Goal: Information Seeking & Learning: Learn about a topic

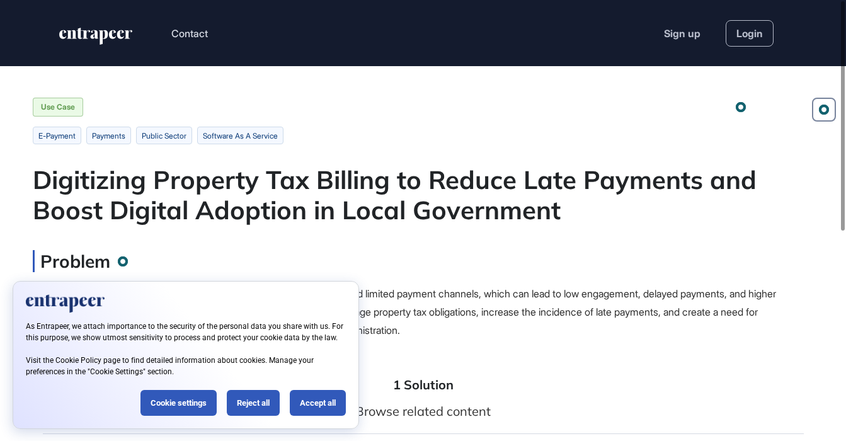
scroll to position [1, 1]
click at [316, 399] on div "Accept all" at bounding box center [318, 403] width 56 height 26
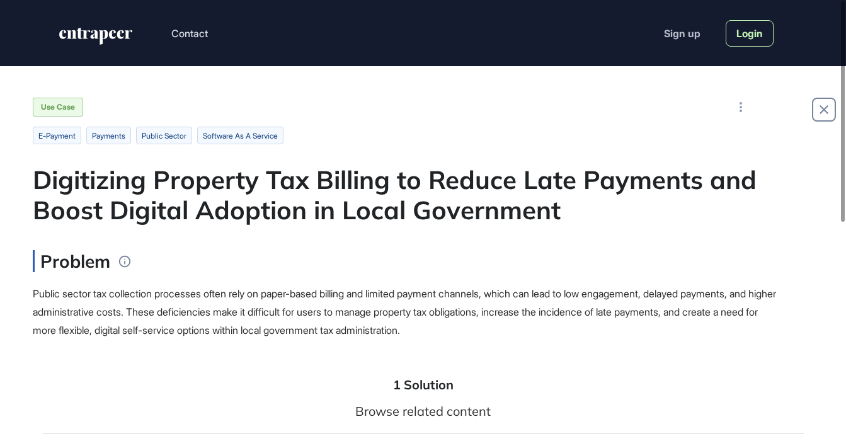
click at [745, 37] on link "Login" at bounding box center [750, 33] width 48 height 26
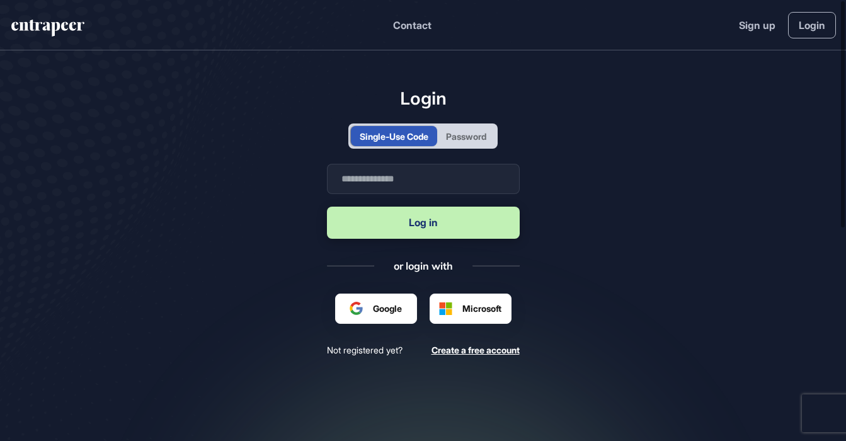
scroll to position [1, 1]
click at [369, 186] on input "text" at bounding box center [423, 179] width 193 height 30
click at [411, 179] on input "text" at bounding box center [423, 179] width 193 height 30
type input "**********"
click at [389, 218] on button "Log in" at bounding box center [423, 223] width 193 height 32
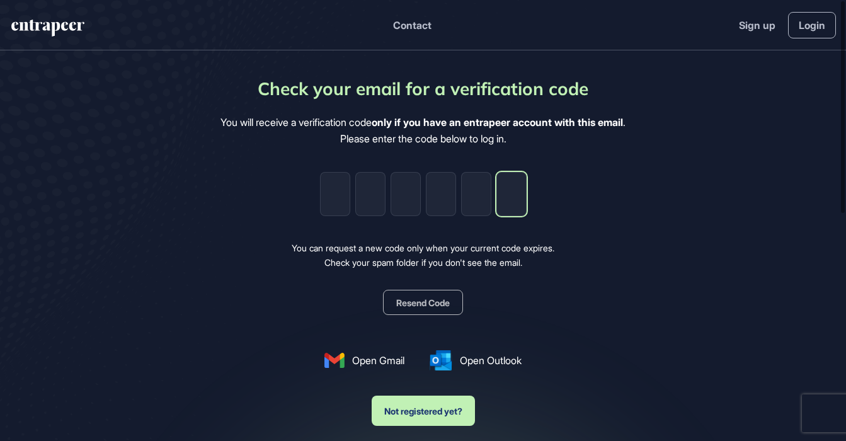
paste input "*"
type input "*"
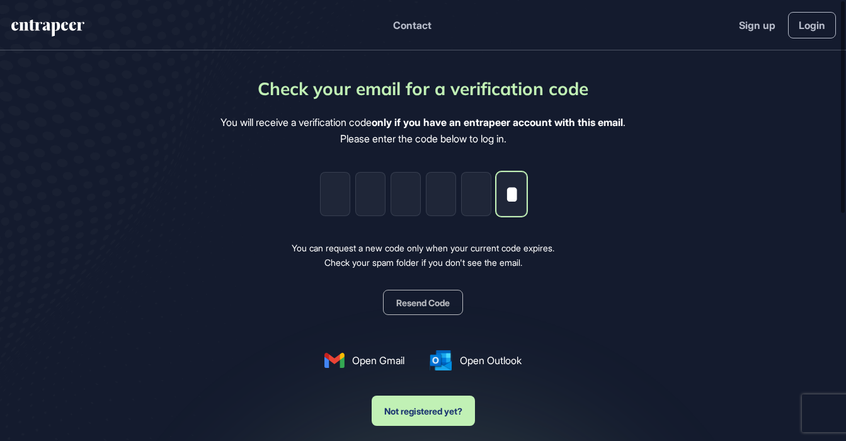
type input "*"
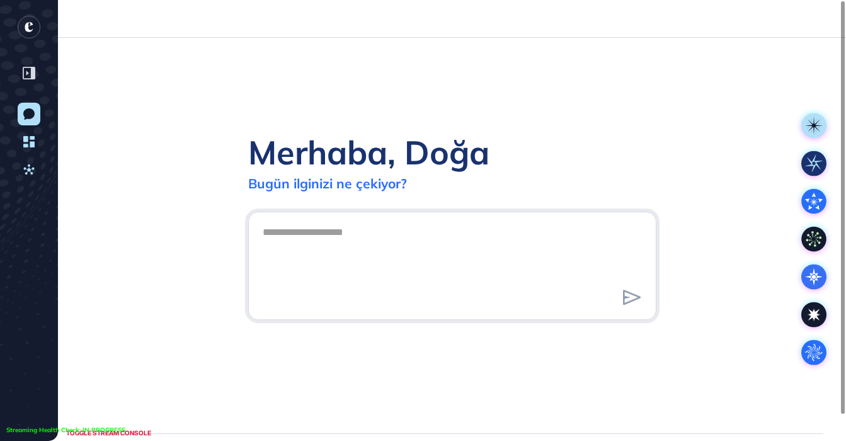
scroll to position [1, 1]
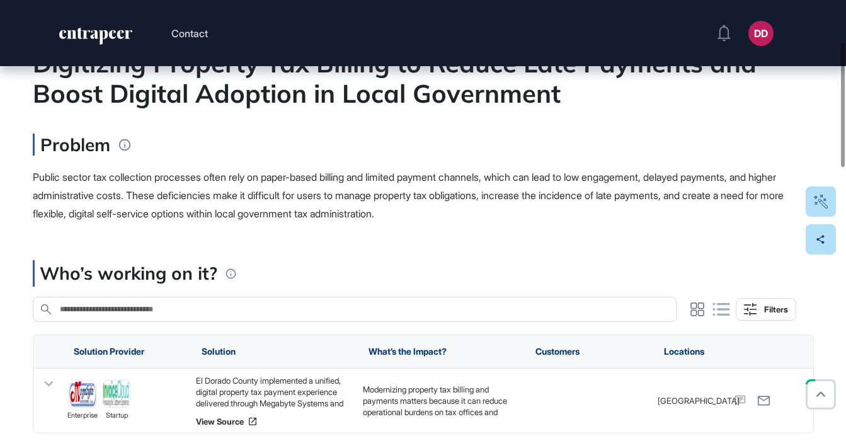
scroll to position [149, 0]
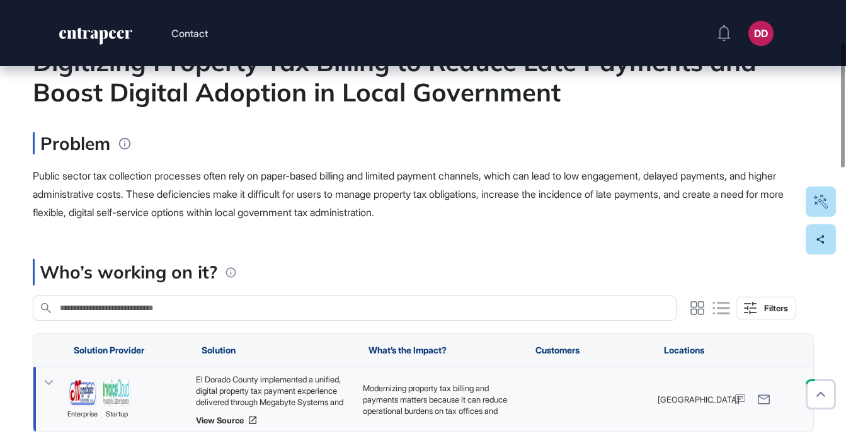
click at [48, 381] on icon at bounding box center [49, 383] width 18 height 18
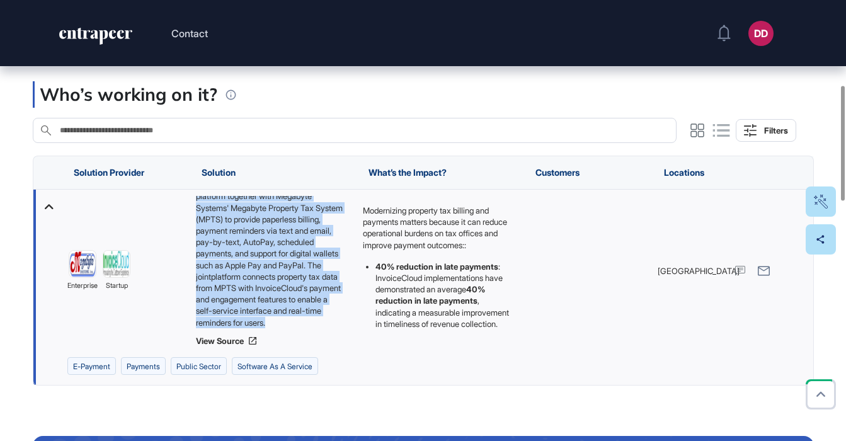
scroll to position [108, 0]
drag, startPoint x: 195, startPoint y: 202, endPoint x: 331, endPoint y: 321, distance: 180.8
click at [331, 321] on div "El Dorado County implemented a unified, digital property tax payment experience…" at bounding box center [272, 262] width 154 height 132
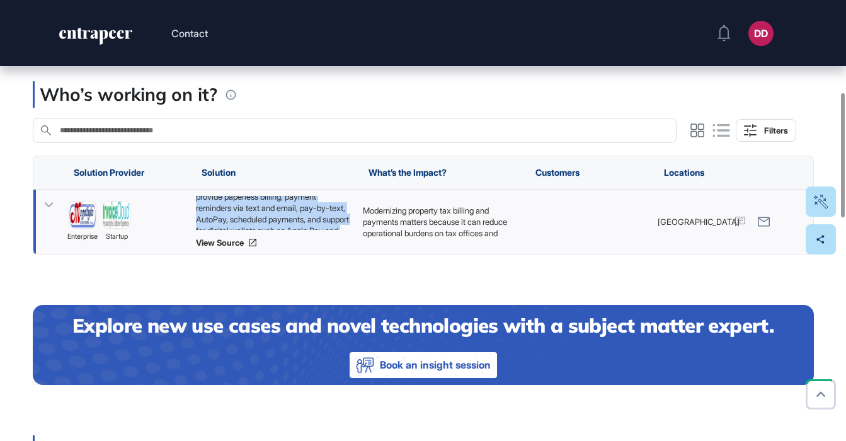
copy div "El Dorado County implemented a unified, digital property tax payment experience…"
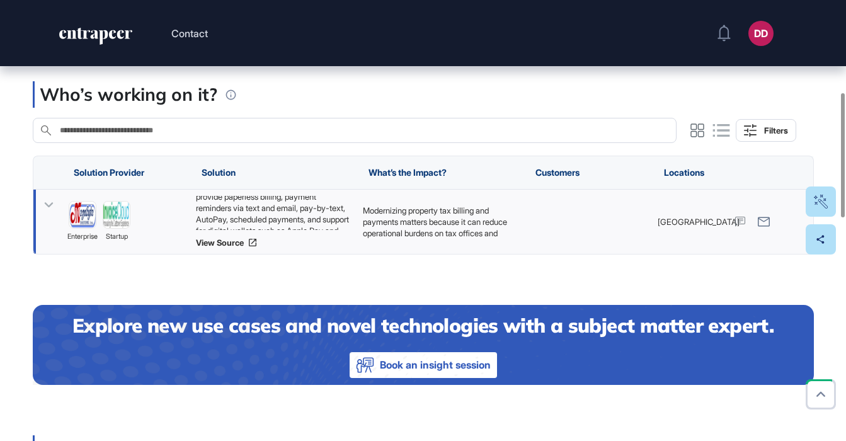
click at [47, 207] on icon at bounding box center [48, 205] width 9 height 5
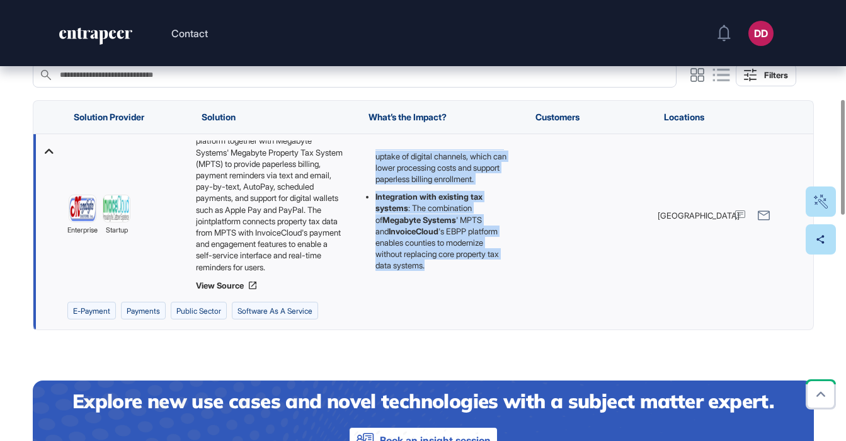
scroll to position [385, 0]
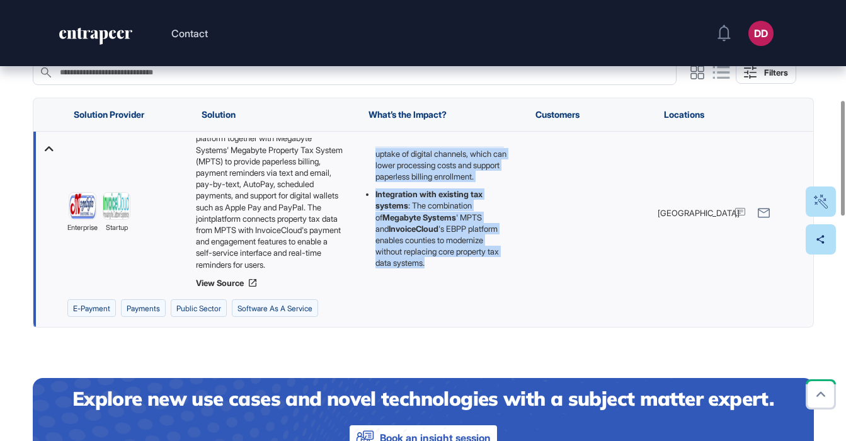
drag, startPoint x: 362, startPoint y: 261, endPoint x: 456, endPoint y: 263, distance: 94.5
click at [523, 263] on div "Modernizing property tax billing and payments matters because it can reduce ope…" at bounding box center [587, 213] width 129 height 163
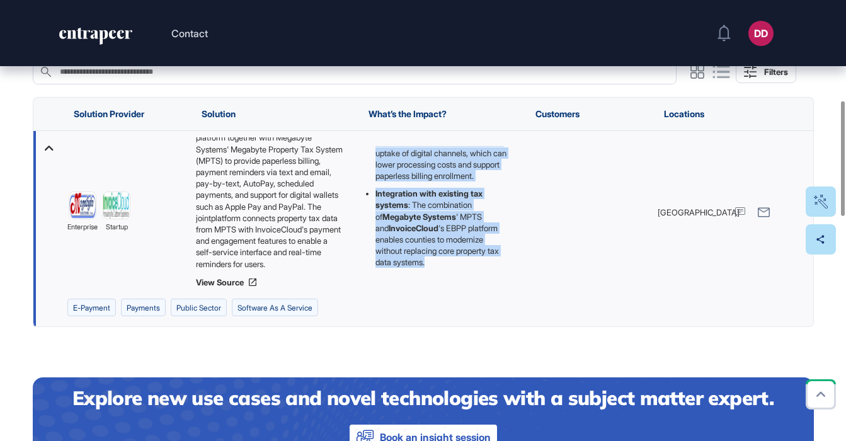
copy div "Modernizing property tax billing and payments matters because it can reduce ope…"
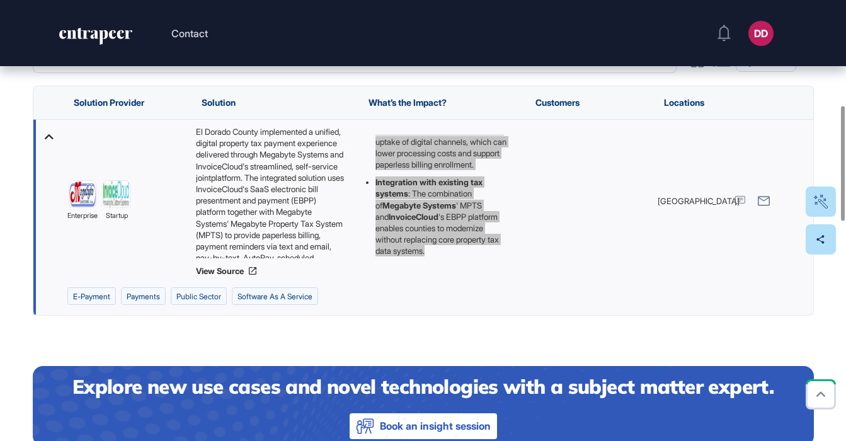
scroll to position [406, 0]
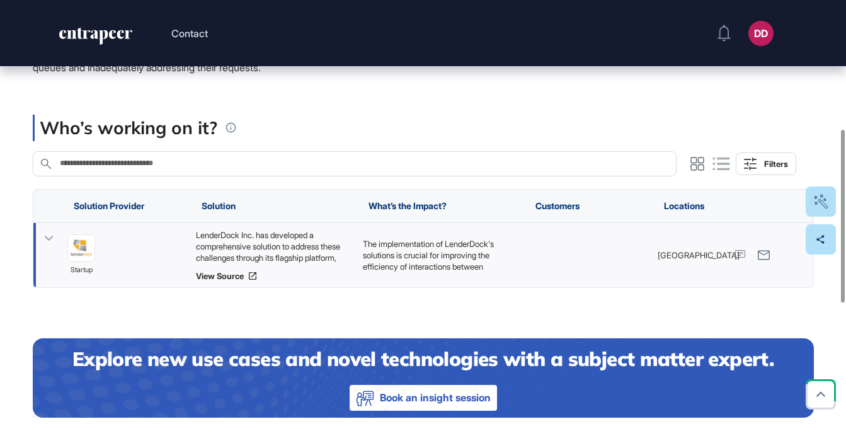
scroll to position [332, 0]
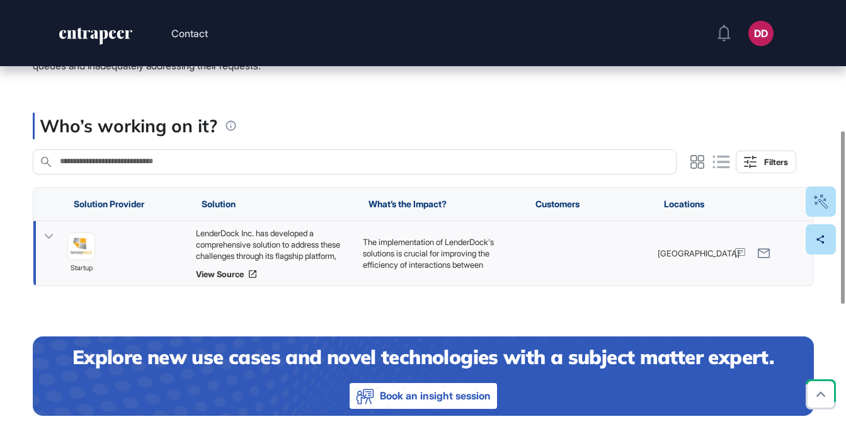
click at [50, 236] on icon at bounding box center [48, 236] width 9 height 5
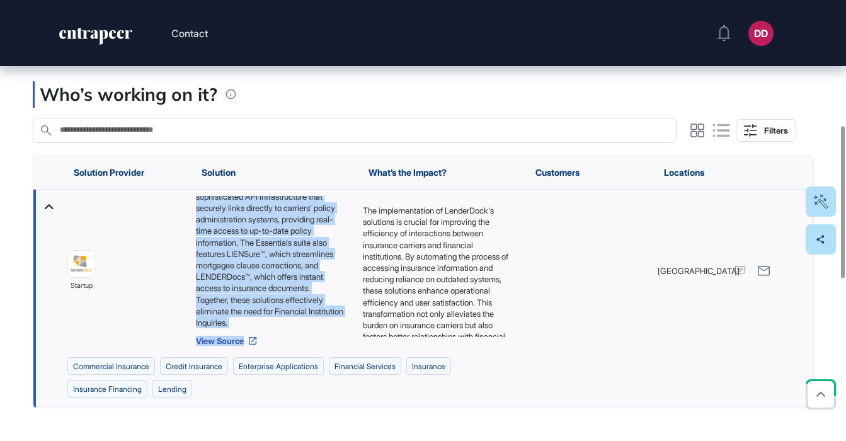
scroll to position [131, 0]
drag, startPoint x: 195, startPoint y: 200, endPoint x: 295, endPoint y: 294, distance: 137.3
click at [312, 324] on div "LenderDock Inc. has developed a comprehensive solution to address these challen…" at bounding box center [272, 262] width 154 height 132
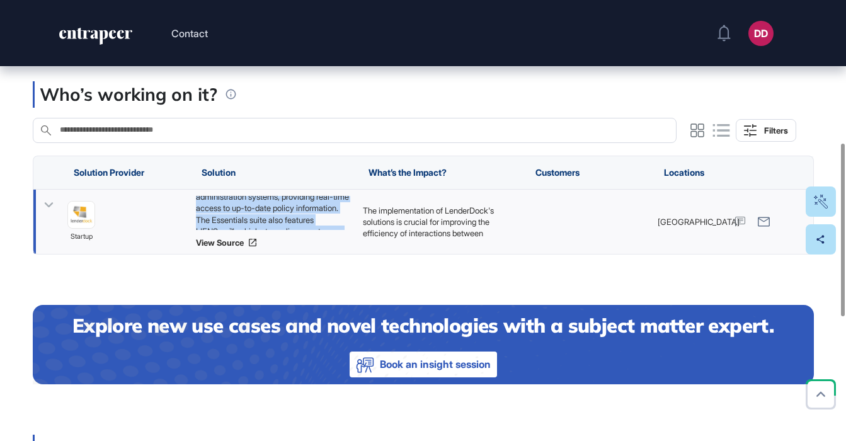
copy div "LenderDock Inc. has developed a comprehensive solution to address these challen…"
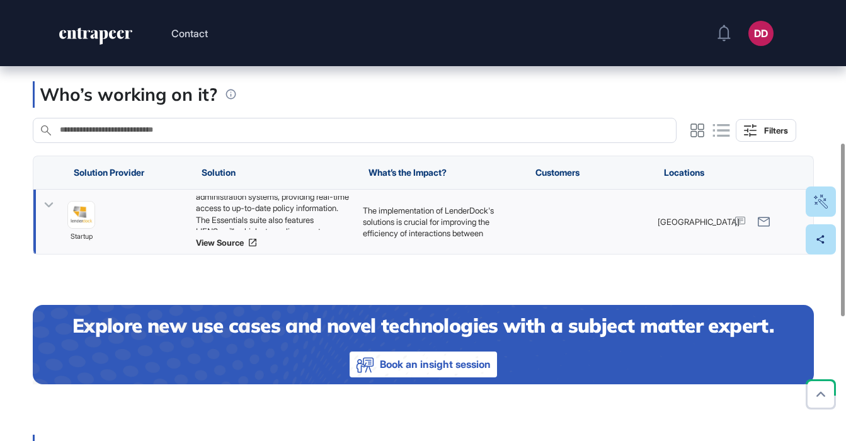
click at [48, 205] on icon at bounding box center [49, 205] width 18 height 18
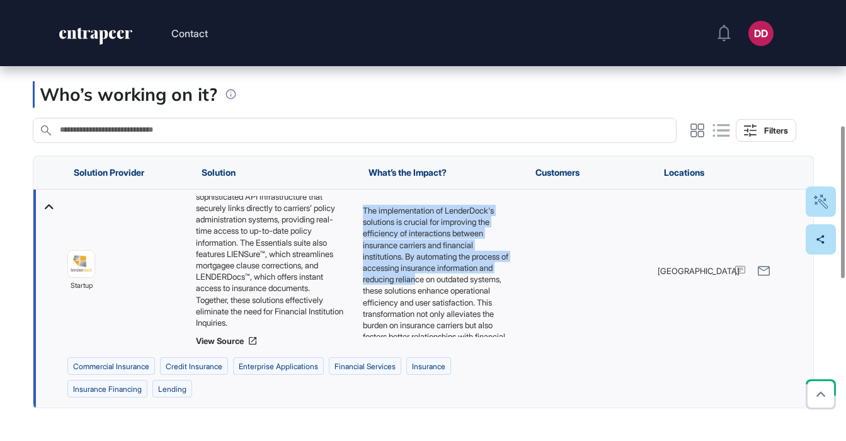
scroll to position [74, 0]
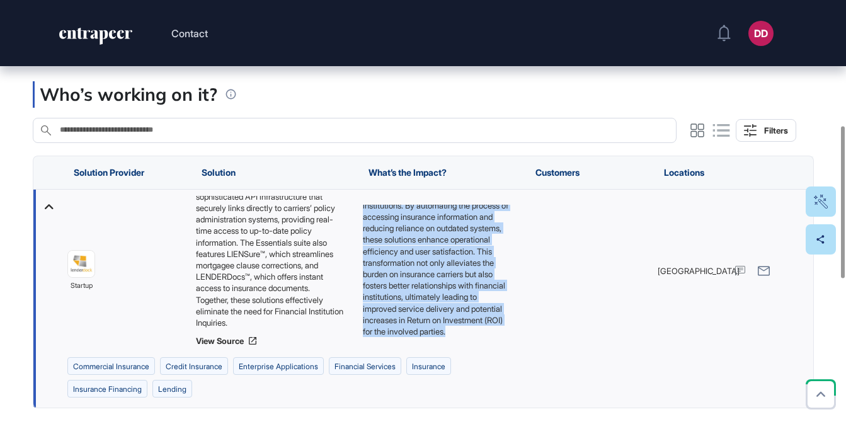
drag, startPoint x: 363, startPoint y: 209, endPoint x: 483, endPoint y: 329, distance: 169.3
click at [483, 329] on p "The implementation of LenderDock's solutions is crucial for improving the effic…" at bounding box center [436, 245] width 148 height 183
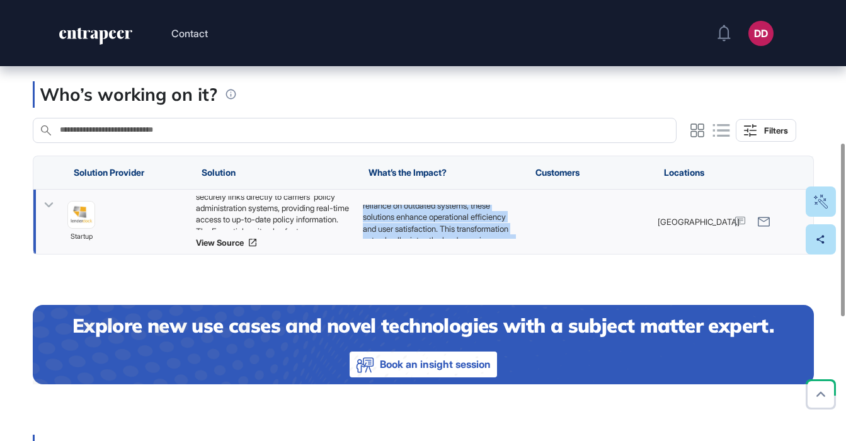
copy p "The implementation of LenderDock's solutions is crucial for improving the effic…"
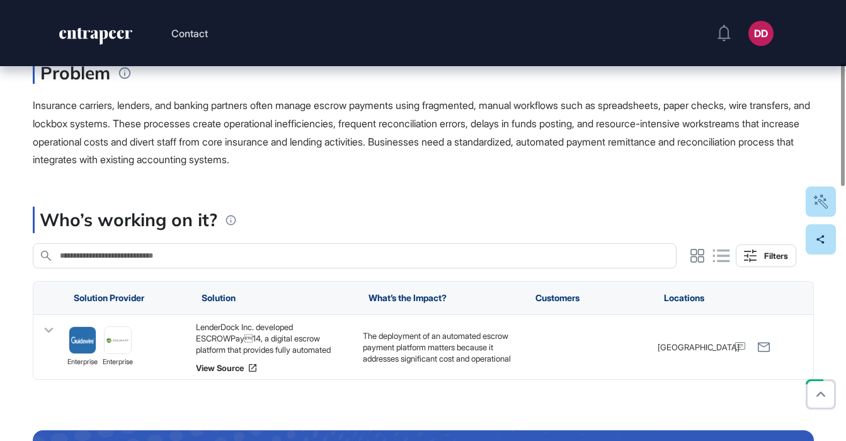
scroll to position [223, 0]
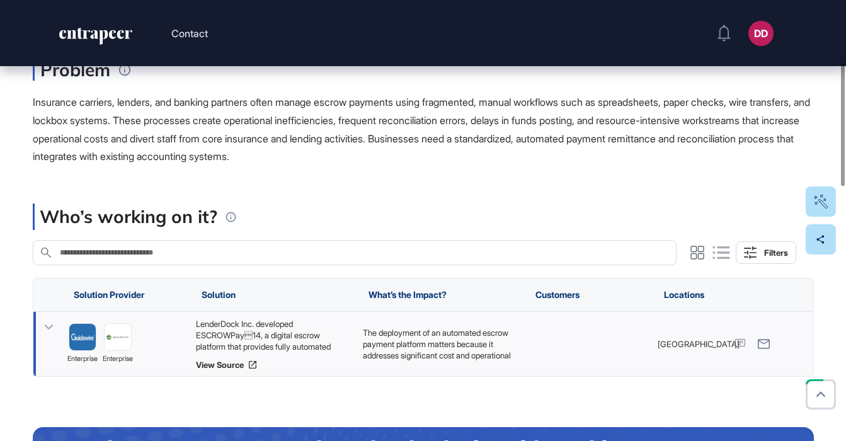
click at [49, 328] on icon at bounding box center [48, 326] width 9 height 5
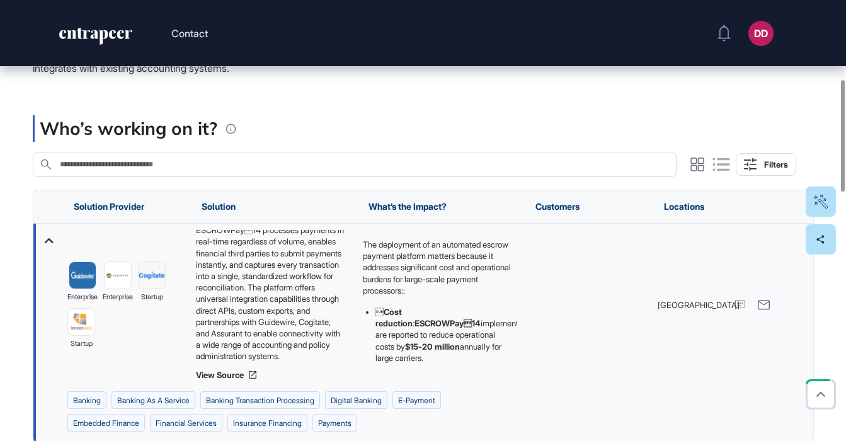
scroll to position [108, 0]
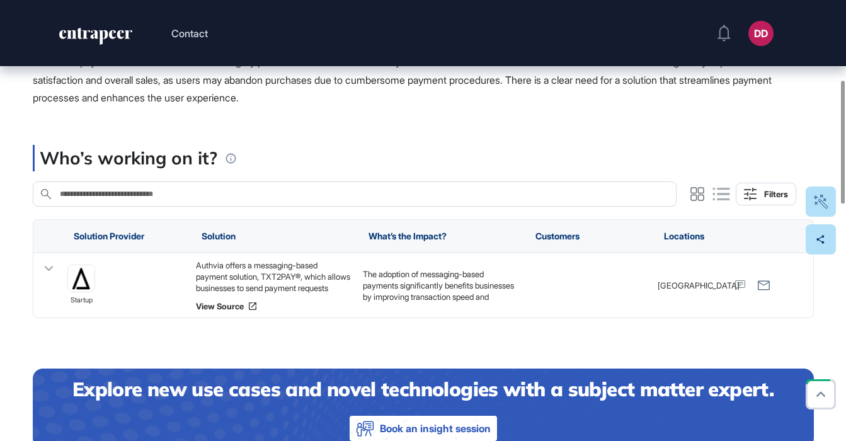
scroll to position [295, 0]
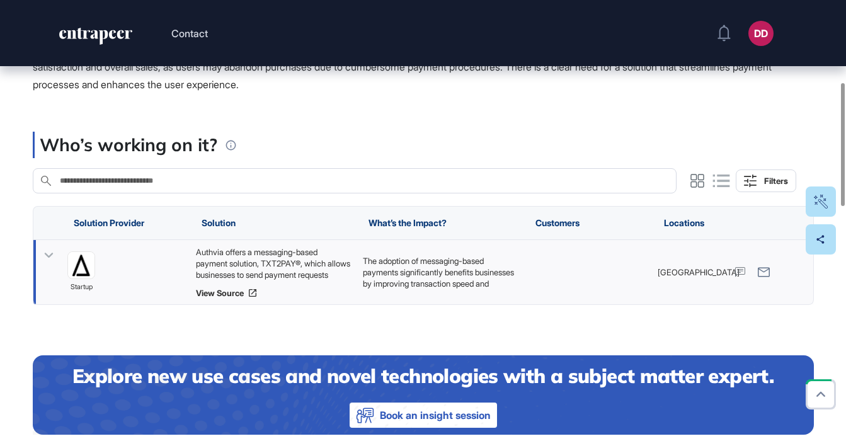
click at [52, 255] on icon at bounding box center [49, 255] width 18 height 18
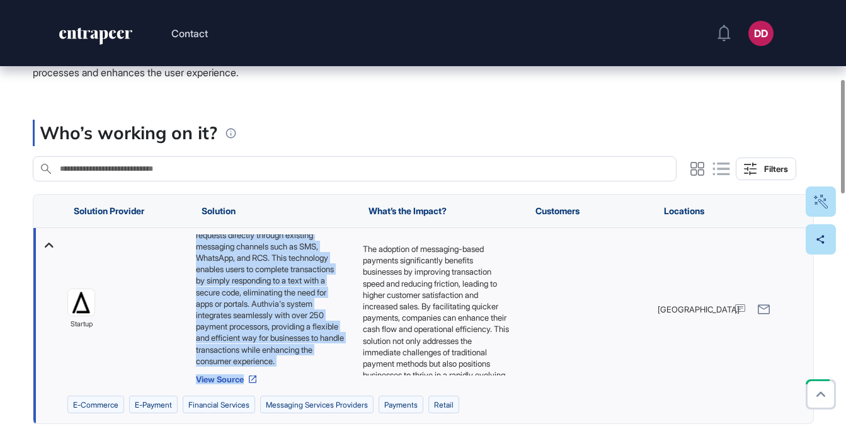
scroll to position [51, 0]
drag, startPoint x: 196, startPoint y: 238, endPoint x: 306, endPoint y: 360, distance: 164.2
click at [306, 360] on div "Authvia offers a messaging-based payment solution, TXT2PAY®, which allows busin…" at bounding box center [272, 300] width 154 height 132
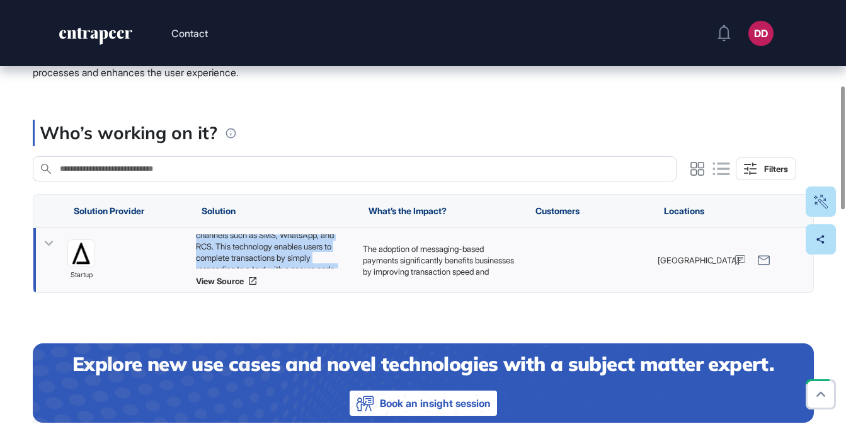
copy div "Authvia offers a messaging-based payment solution, TXT2PAY®, which allows busin…"
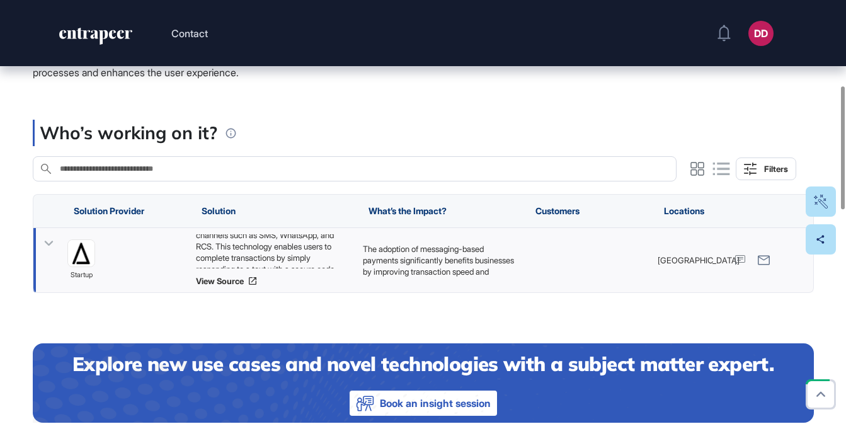
click at [47, 246] on icon at bounding box center [49, 243] width 18 height 18
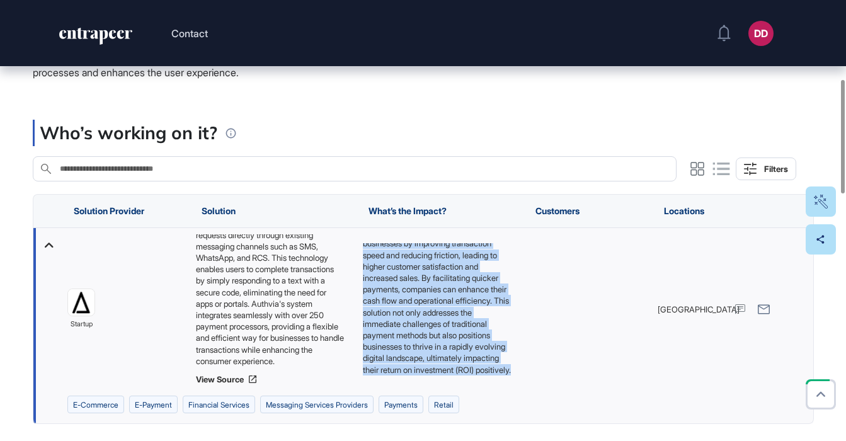
drag, startPoint x: 363, startPoint y: 249, endPoint x: 467, endPoint y: 367, distance: 157.5
click at [467, 367] on p "The adoption of messaging-based payments significantly benefits businesses by i…" at bounding box center [436, 295] width 148 height 161
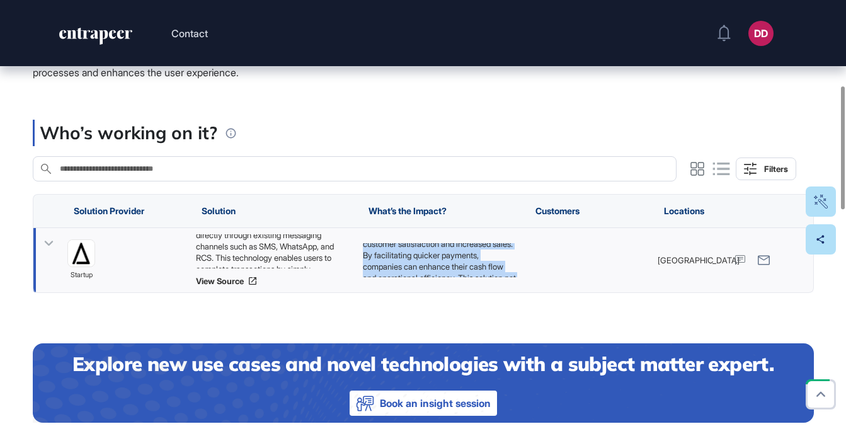
copy p "The adoption of messaging-based payments significantly benefits businesses by i…"
